Goal: Task Accomplishment & Management: Use online tool/utility

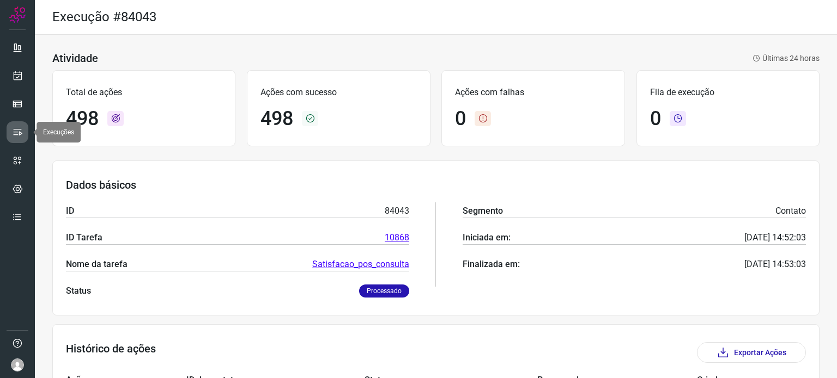
click at [12, 130] on icon at bounding box center [17, 132] width 11 height 11
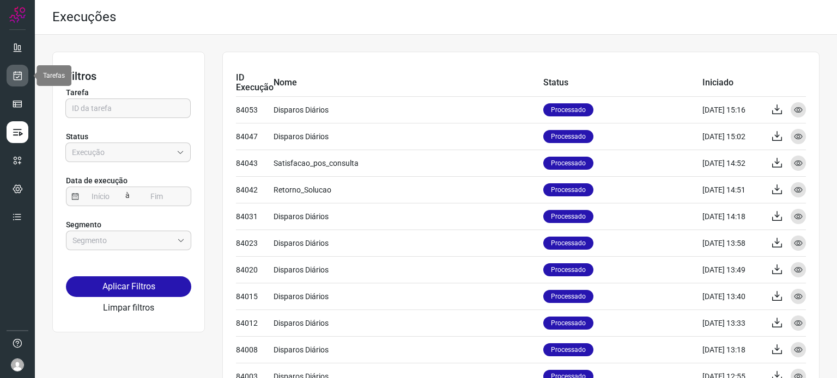
click at [22, 77] on icon at bounding box center [17, 75] width 11 height 11
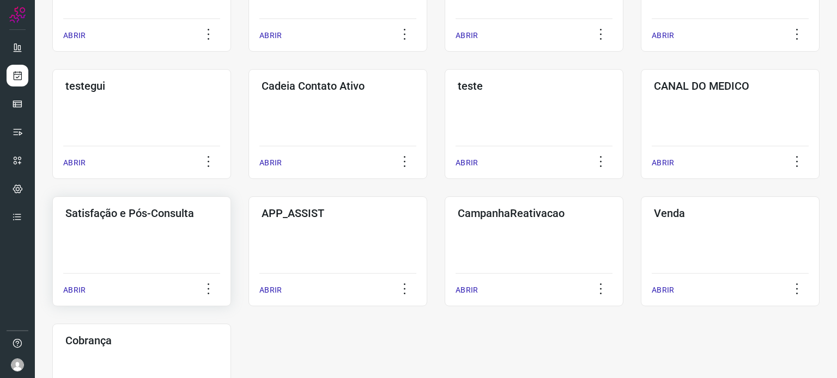
click at [167, 250] on div "Satisfação e Pós-Consulta ABRIR" at bounding box center [141, 252] width 179 height 110
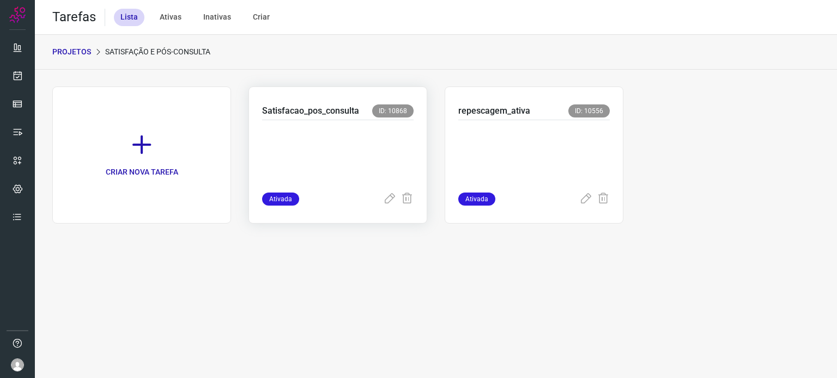
click at [361, 144] on p at bounding box center [337, 154] width 151 height 54
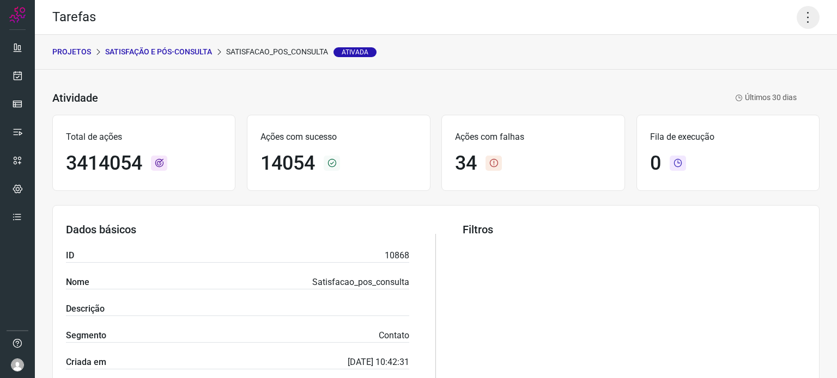
click at [801, 17] on icon at bounding box center [807, 17] width 23 height 23
click at [747, 70] on li "Executar" at bounding box center [760, 71] width 99 height 17
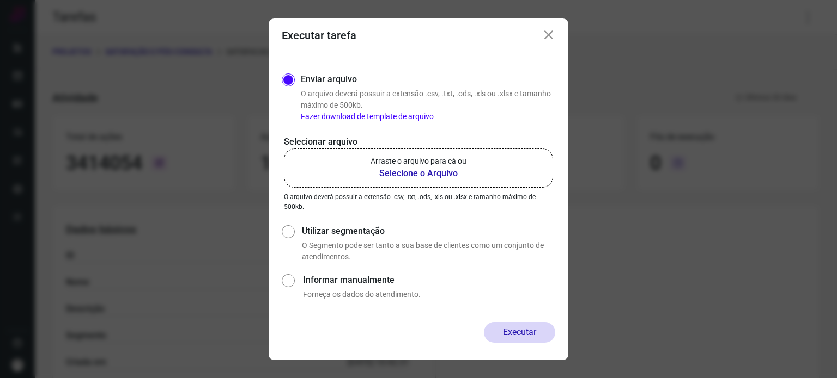
click at [467, 167] on label "Arraste o arquivo para cá ou Selecione o Arquivo" at bounding box center [418, 168] width 269 height 39
click at [0, 0] on input "Arraste o arquivo para cá ou Selecione o Arquivo" at bounding box center [0, 0] width 0 height 0
drag, startPoint x: 549, startPoint y: 34, endPoint x: 538, endPoint y: 34, distance: 10.9
click at [549, 34] on icon at bounding box center [548, 35] width 13 height 13
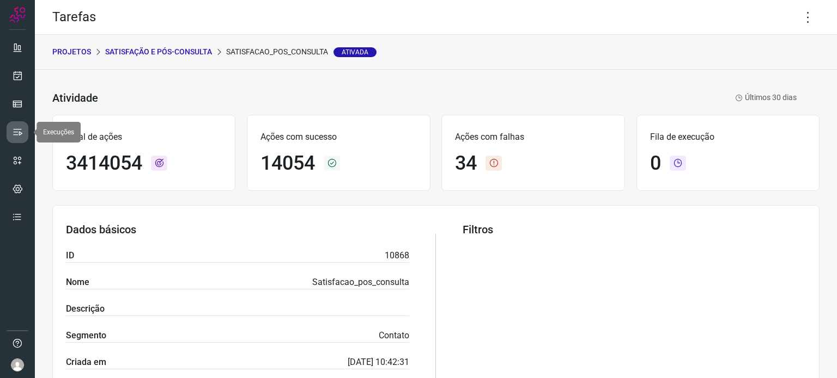
click at [17, 129] on icon at bounding box center [17, 132] width 11 height 11
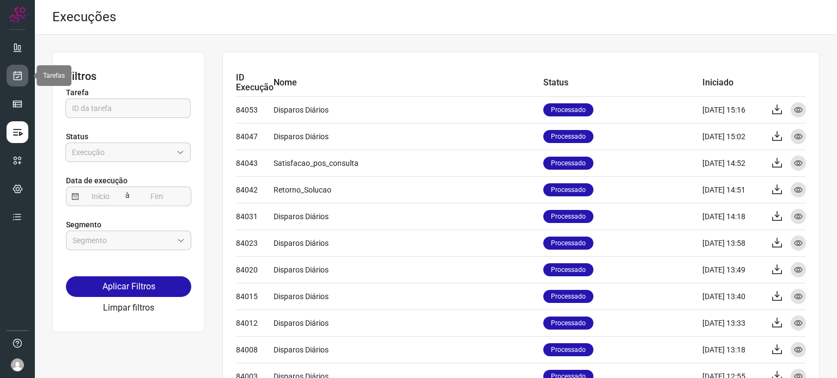
click at [17, 75] on icon at bounding box center [17, 75] width 11 height 11
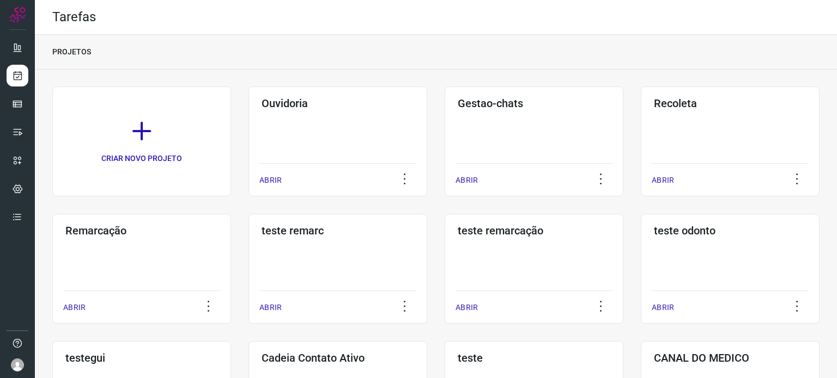
scroll to position [218, 0]
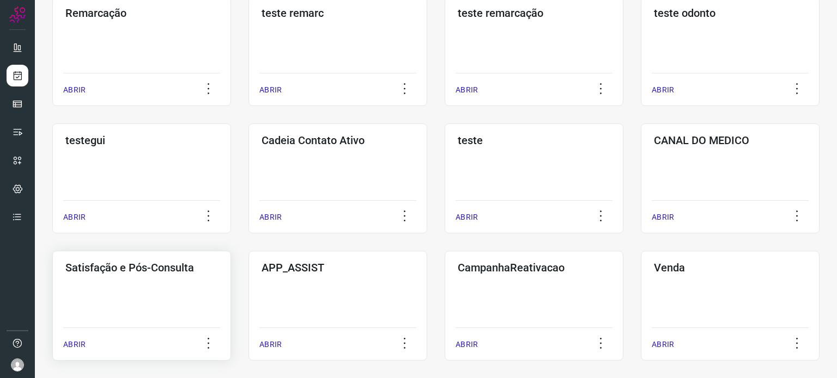
click at [181, 292] on div "Satisfação e Pós-Consulta ABRIR" at bounding box center [141, 306] width 179 height 110
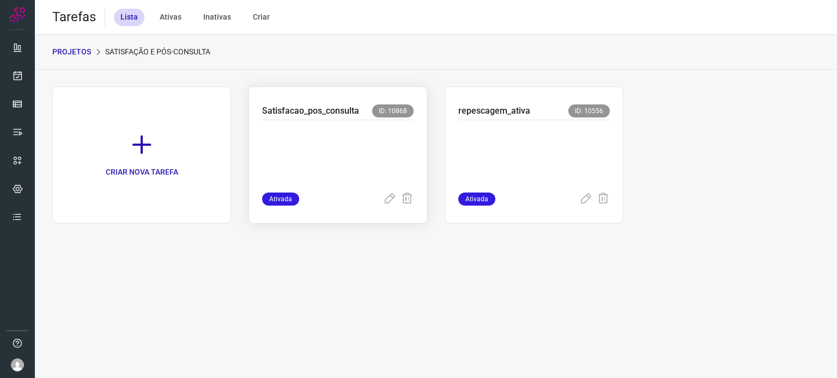
click at [319, 134] on p at bounding box center [337, 154] width 151 height 54
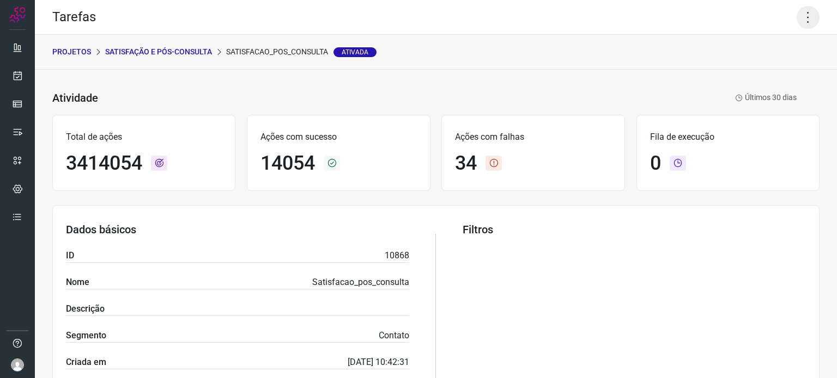
click at [797, 15] on icon at bounding box center [807, 17] width 23 height 23
click at [755, 70] on li "Executar" at bounding box center [760, 71] width 99 height 17
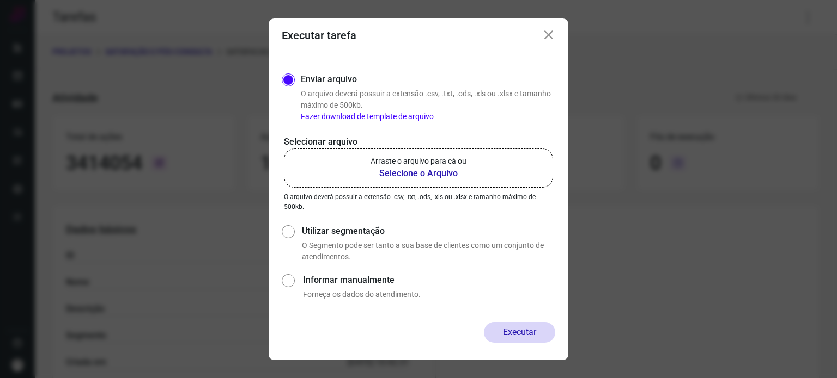
click at [389, 164] on p "Arraste o arquivo para cá ou" at bounding box center [418, 161] width 96 height 11
click at [0, 0] on input "Arraste o arquivo para cá ou Selecione o Arquivo" at bounding box center [0, 0] width 0 height 0
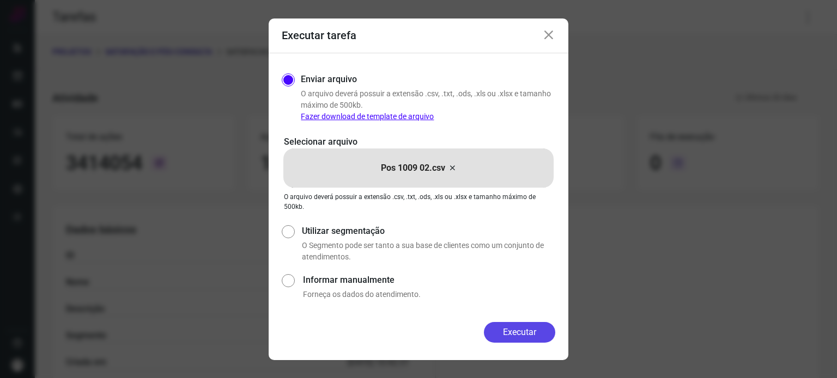
click at [540, 340] on button "Executar" at bounding box center [519, 332] width 71 height 21
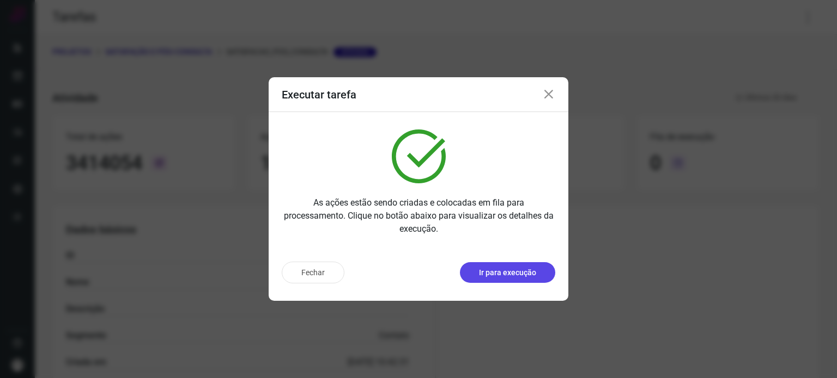
click at [525, 272] on p "Ir para execução" at bounding box center [507, 272] width 57 height 11
